Goal: Task Accomplishment & Management: Complete application form

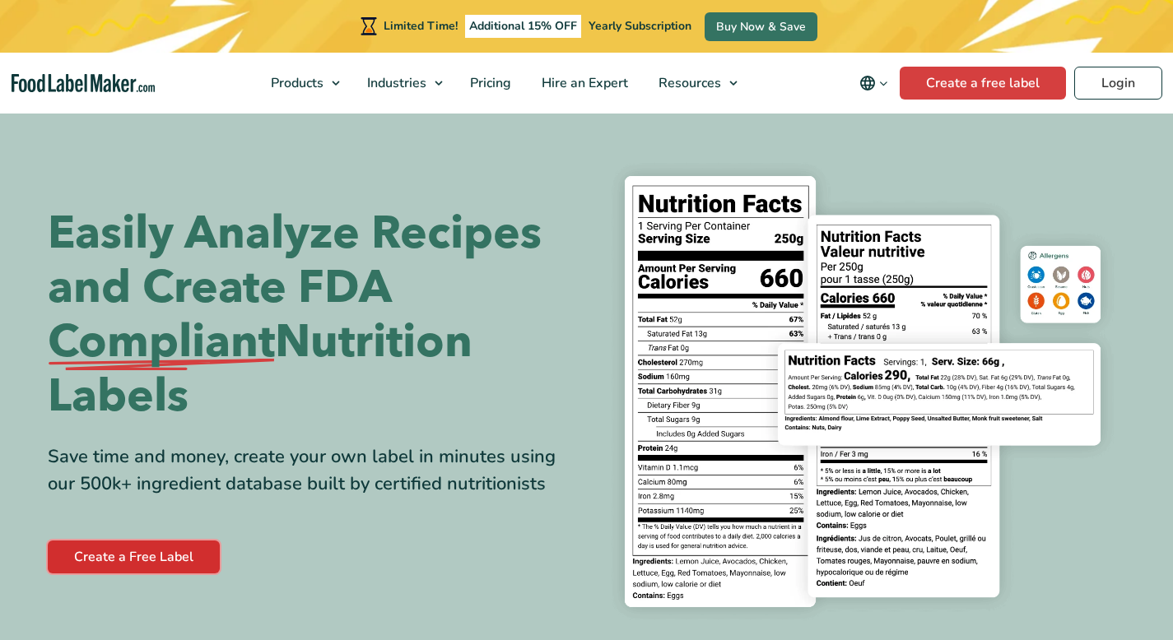
click at [148, 558] on link "Create a Free Label" at bounding box center [134, 557] width 172 height 33
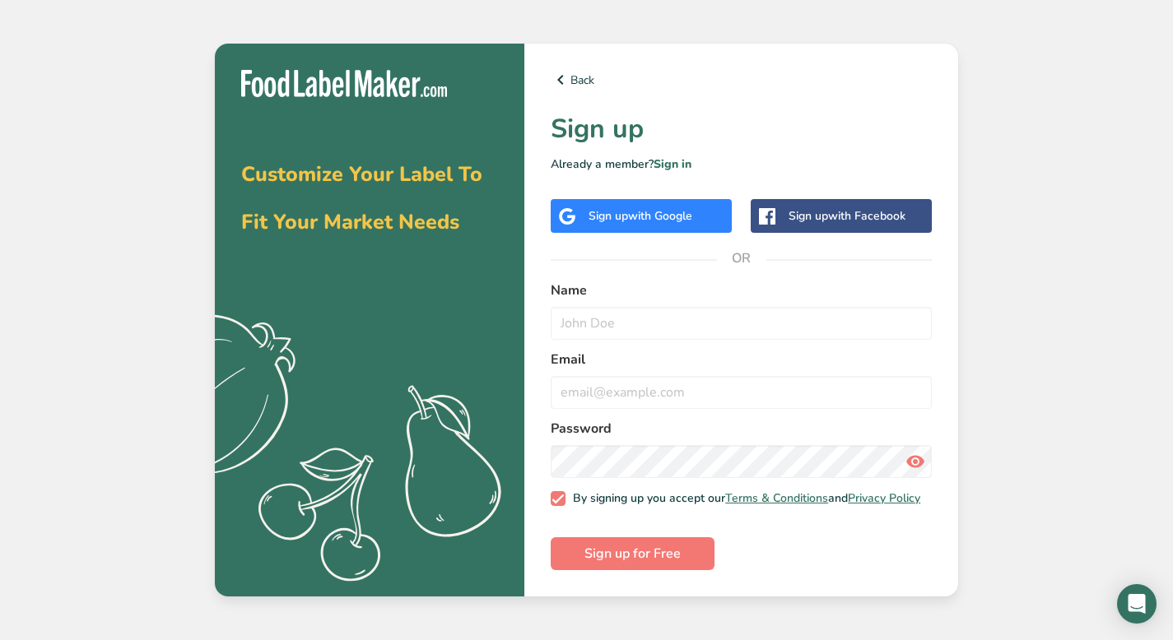
click at [682, 224] on div "Sign up with Google" at bounding box center [641, 216] width 181 height 34
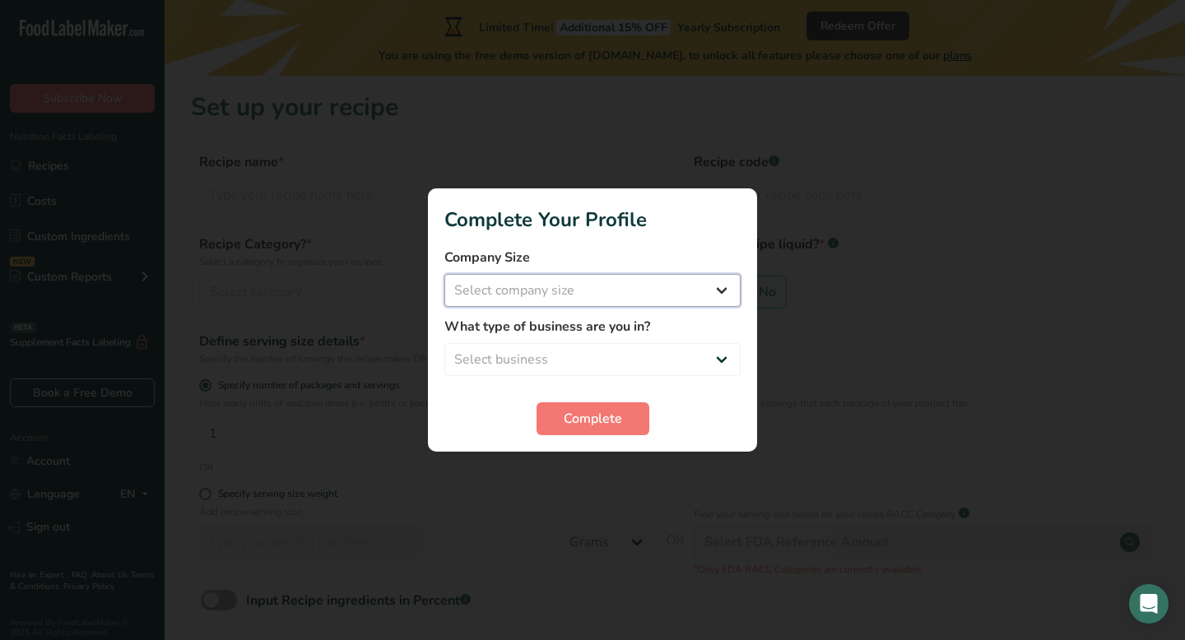
click at [619, 303] on select "Select company size Fewer than 10 Employees 10 to 50 Employees 51 to 500 Employ…" at bounding box center [592, 290] width 296 height 33
select select "1"
click at [444, 274] on select "Select company size Fewer than 10 Employees 10 to 50 Employees 51 to 500 Employ…" at bounding box center [592, 290] width 296 height 33
click at [592, 353] on select "Select business Packaged Food Manufacturer Restaurant & Cafe Bakery Meal Plans …" at bounding box center [592, 359] width 296 height 33
select select "8"
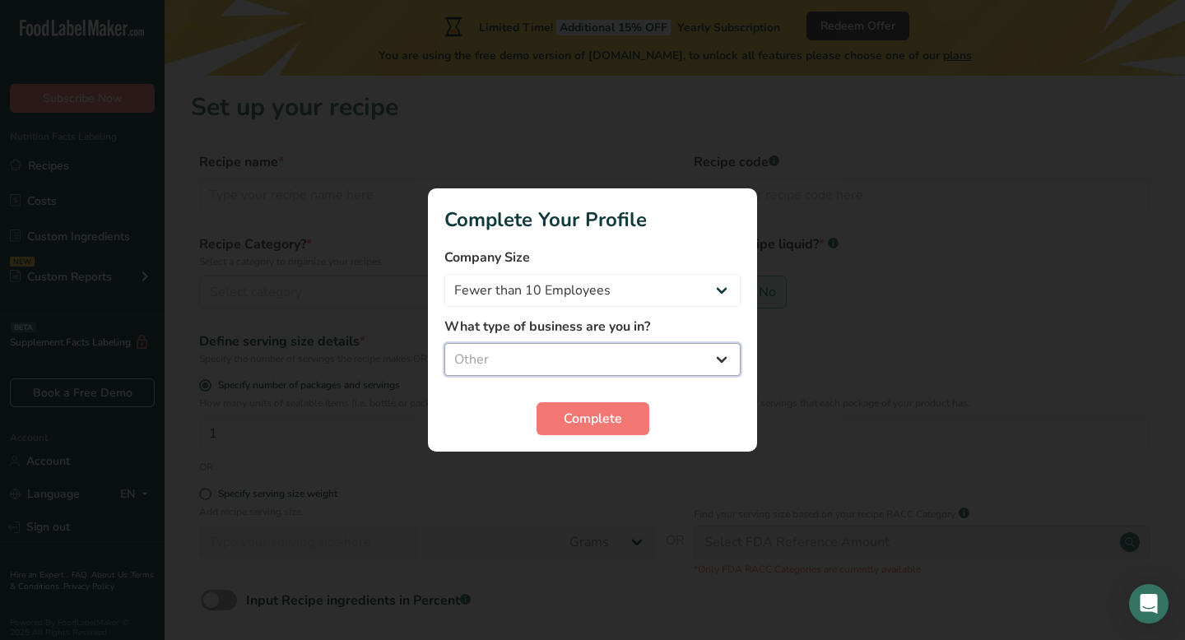
click at [444, 343] on select "Select business Packaged Food Manufacturer Restaurant & Cafe Bakery Meal Plans …" at bounding box center [592, 359] width 296 height 33
click at [570, 424] on span "Complete" at bounding box center [593, 419] width 58 height 20
